Goal: Check status: Check status

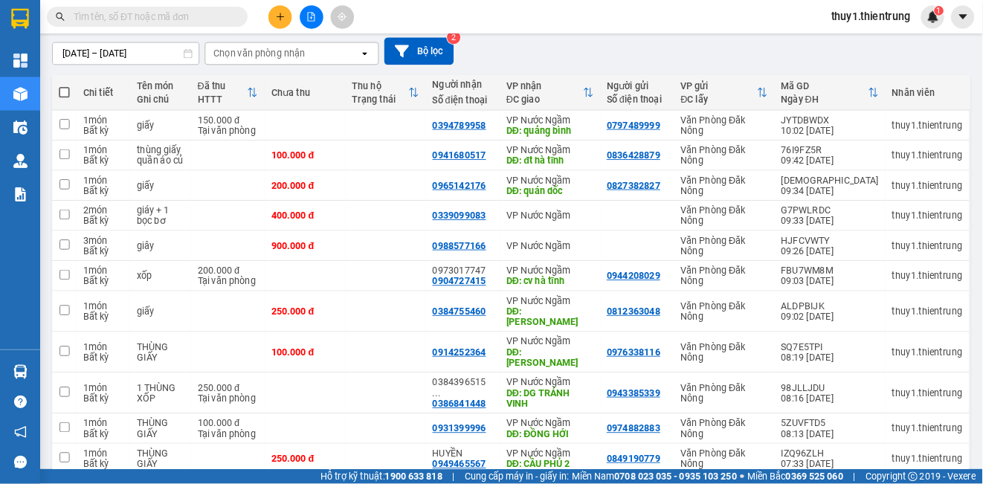
scroll to position [126, 0]
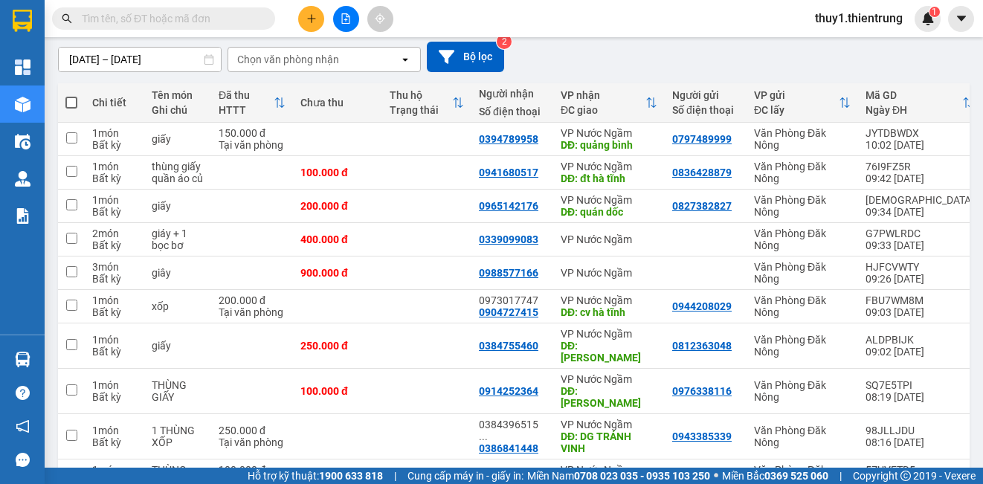
click at [242, 62] on div "[DATE] – [DATE] Press the down arrow key to interact with the calendar and sele…" at bounding box center [514, 57] width 912 height 30
click at [242, 24] on button at bounding box center [346, 19] width 26 height 26
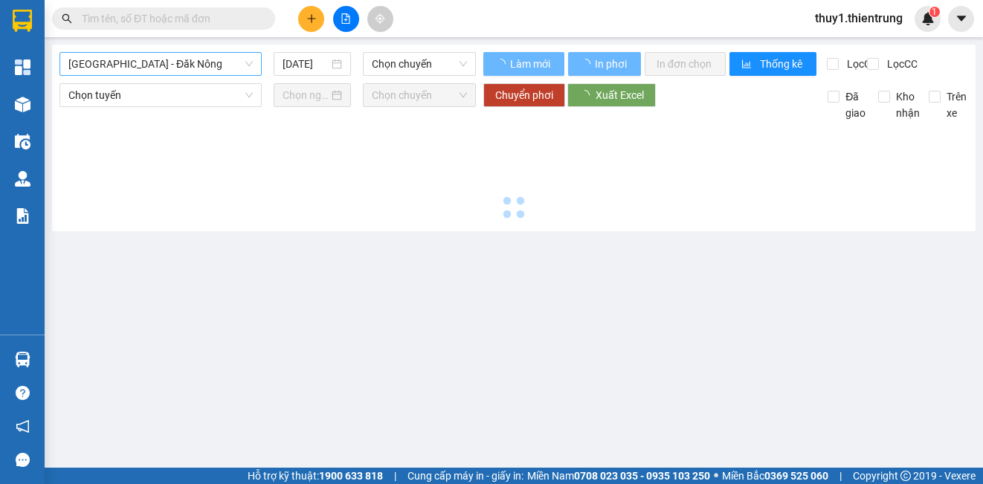
click at [172, 65] on span "[GEOGRAPHIC_DATA] - Đăk Nông" at bounding box center [160, 64] width 184 height 22
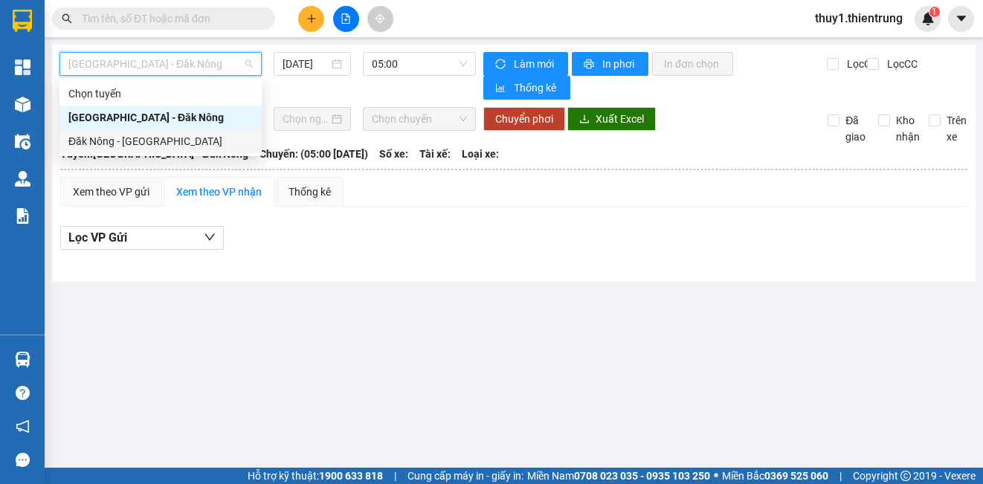
drag, startPoint x: 143, startPoint y: 141, endPoint x: 292, endPoint y: 77, distance: 161.9
click at [143, 120] on div "Đăk Nông - [GEOGRAPHIC_DATA]" at bounding box center [160, 141] width 184 height 16
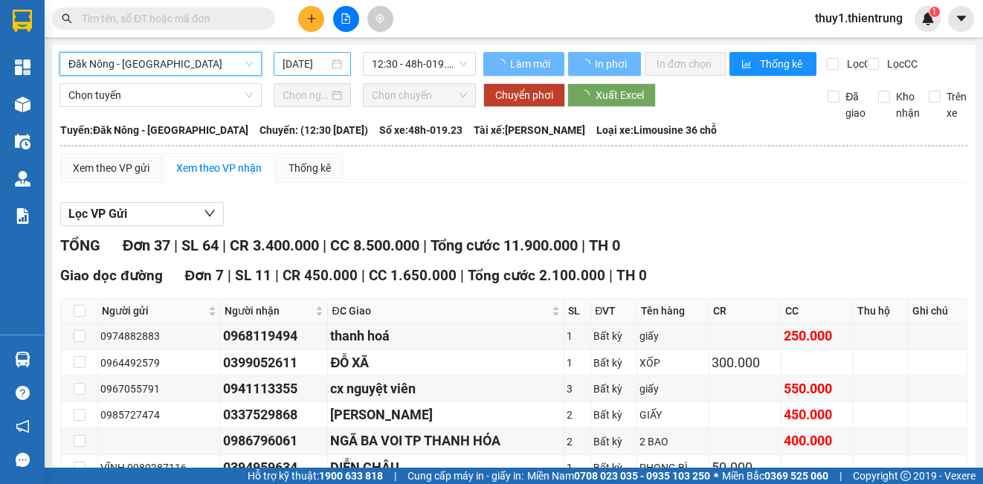
click at [242, 66] on input "[DATE]" at bounding box center [306, 64] width 46 height 16
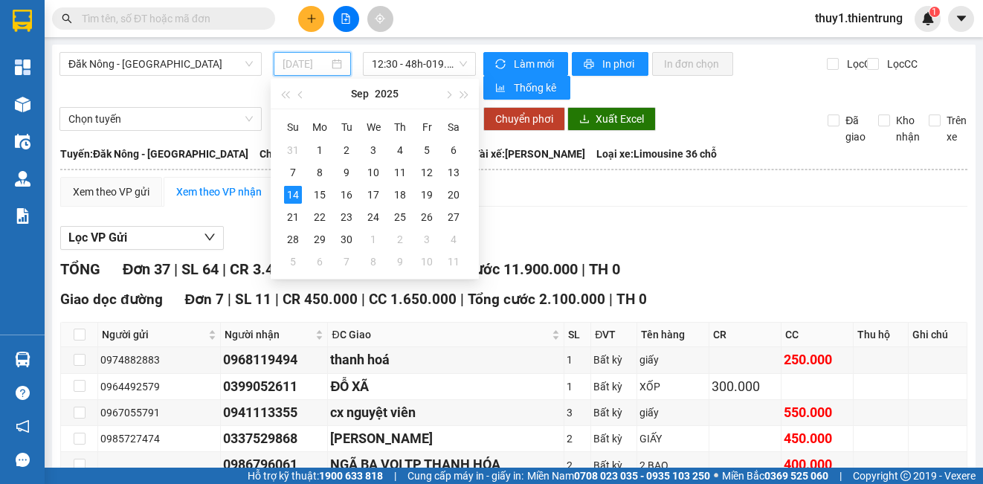
type input "[DATE]"
click at [242, 64] on span "12:30 - 48h-019.23" at bounding box center [419, 64] width 95 height 22
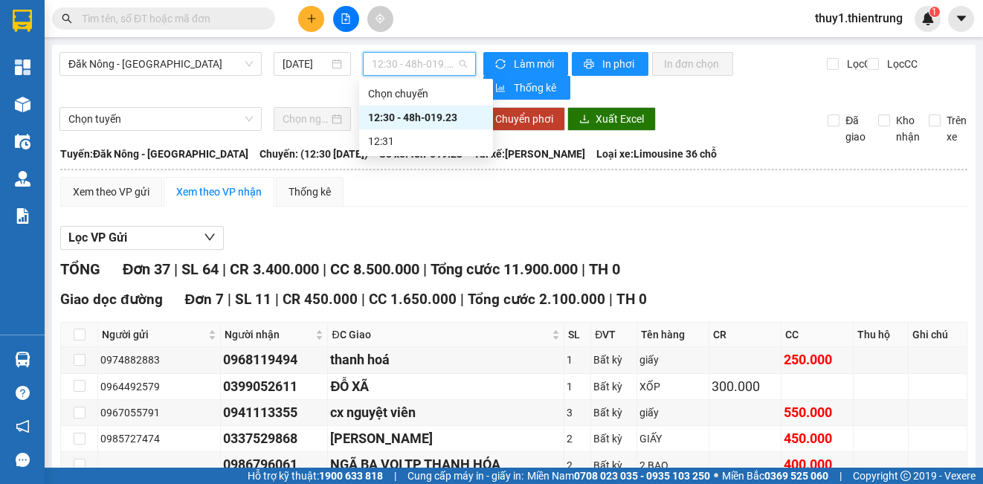
click at [242, 117] on div "12:30 - 48h-019.23" at bounding box center [426, 117] width 116 height 16
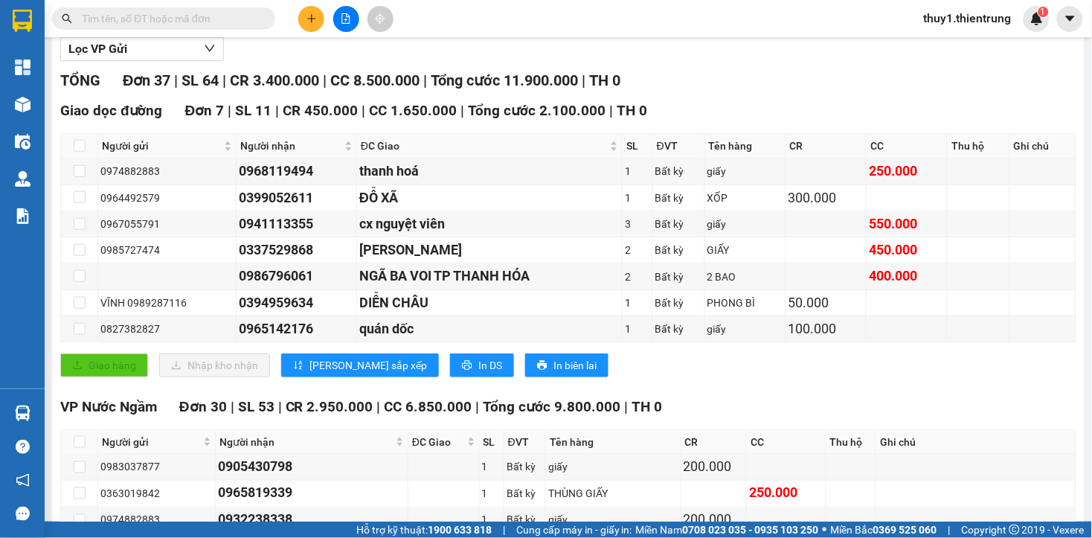
click at [242, 120] on div "Giao dọc đường Đơn 7 | SL 11 | CR 450.000 | CC 1.650.000 | [PERSON_NAME] 2.100.…" at bounding box center [568, 244] width 1016 height 289
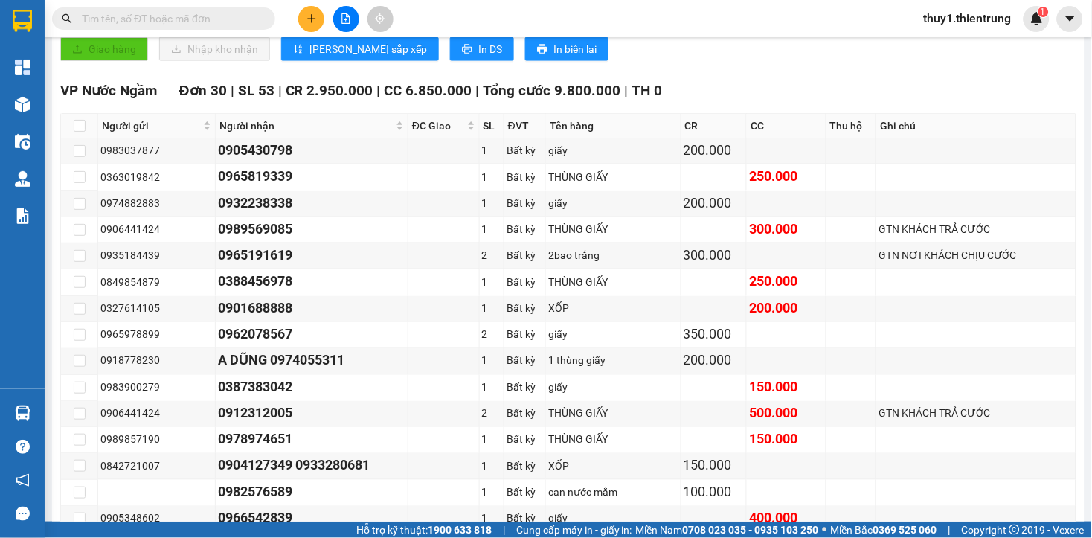
scroll to position [234, 0]
